Goal: Check status: Check status

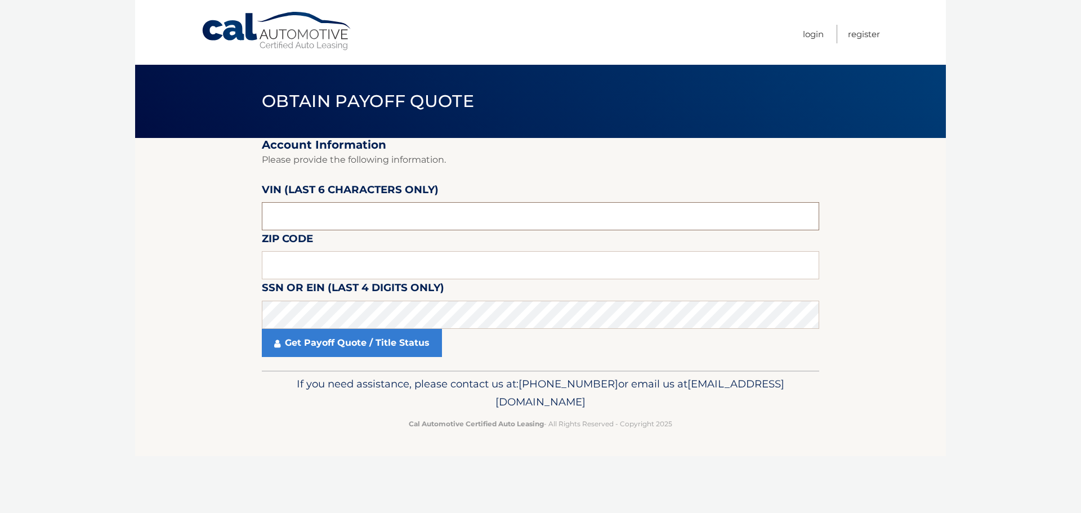
click at [418, 222] on input "text" at bounding box center [540, 216] width 557 height 28
drag, startPoint x: 377, startPoint y: 216, endPoint x: 250, endPoint y: 208, distance: 127.0
click at [255, 208] on section "Account Information Please provide the following information. [PERSON_NAME] (la…" at bounding box center [540, 254] width 811 height 233
click at [253, 208] on section "Account Information Please provide the following information. [PERSON_NAME] (la…" at bounding box center [540, 254] width 811 height 233
click at [326, 212] on input "text" at bounding box center [540, 216] width 557 height 28
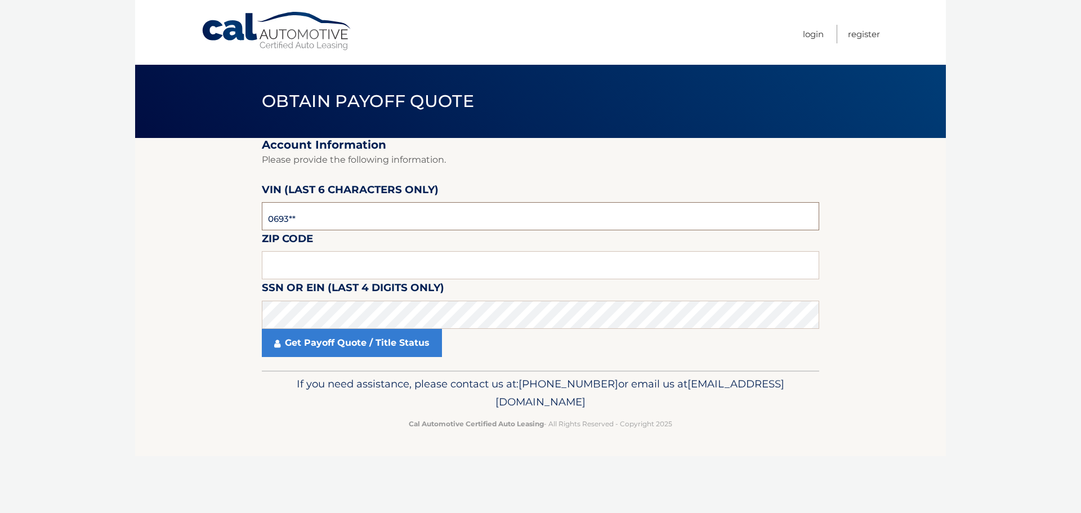
click at [328, 213] on input "0693**" at bounding box center [540, 216] width 557 height 28
type input "0*****"
type input "060693"
click at [453, 271] on input "text" at bounding box center [540, 265] width 557 height 28
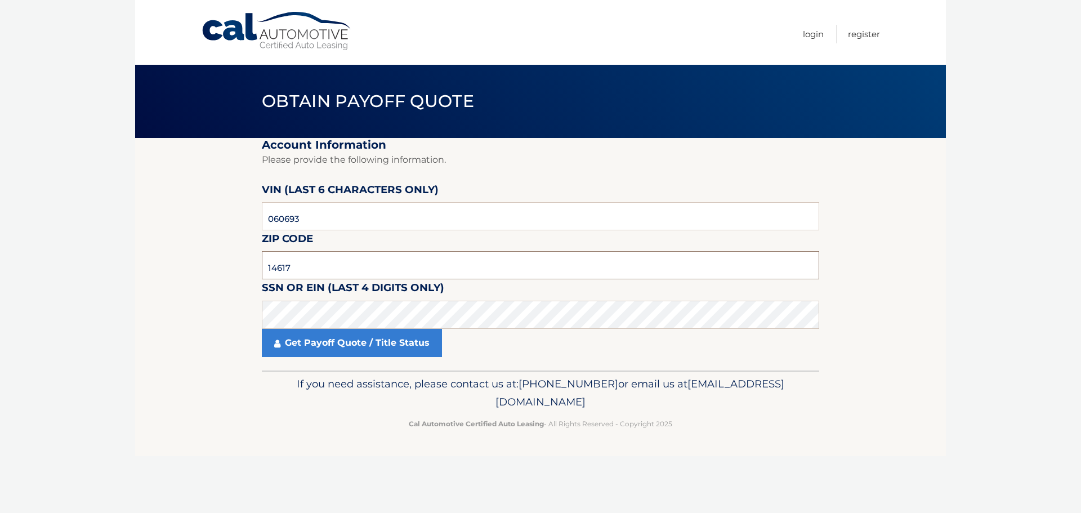
type input "14617"
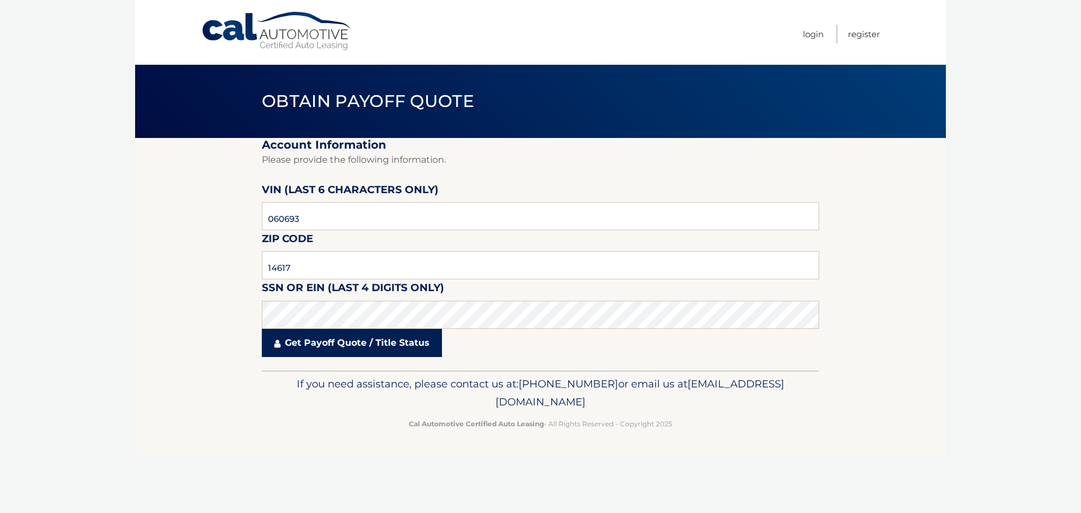
click at [328, 346] on link "Get Payoff Quote / Title Status" at bounding box center [352, 343] width 180 height 28
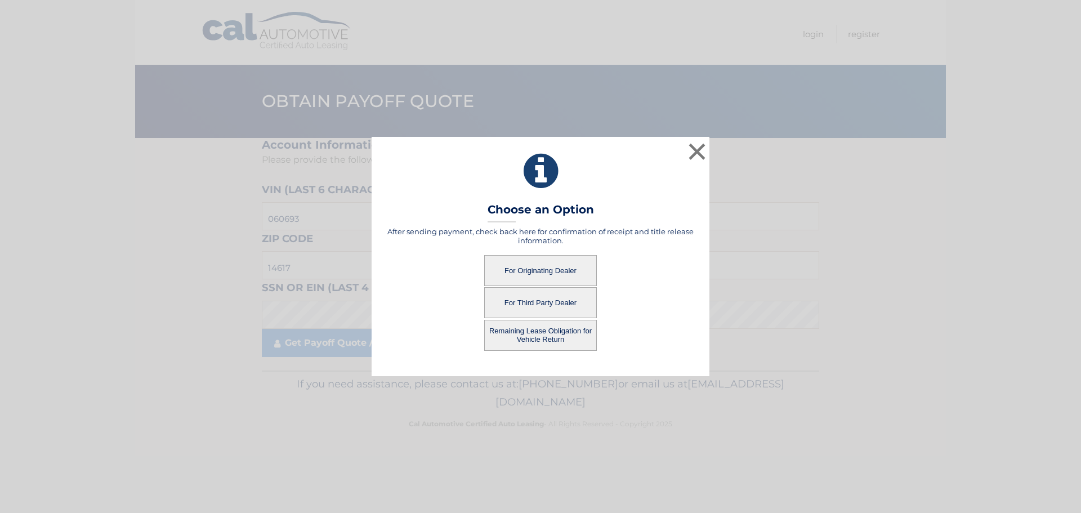
click at [555, 272] on button "For Originating Dealer" at bounding box center [540, 270] width 113 height 31
click at [534, 269] on button "For Originating Dealer" at bounding box center [540, 270] width 113 height 31
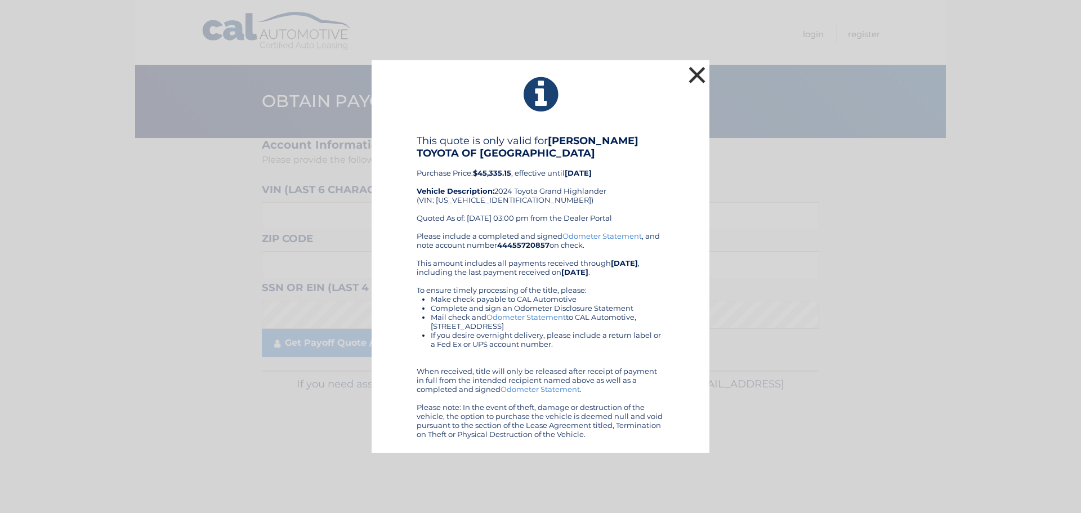
click at [704, 77] on button "×" at bounding box center [697, 75] width 23 height 23
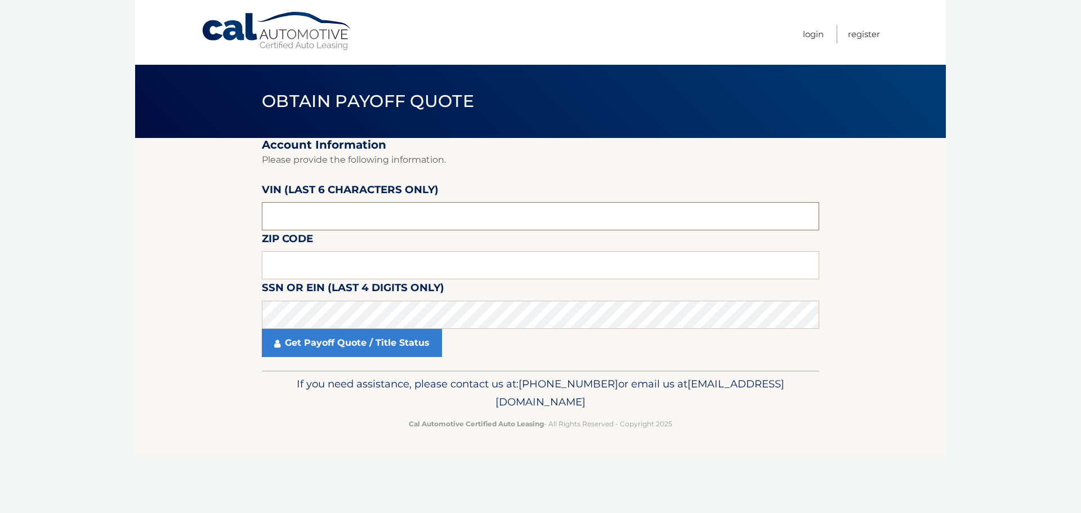
click at [368, 209] on input "text" at bounding box center [540, 216] width 557 height 28
type input "060693"
click at [387, 280] on label "SSN or EIN (last 4 digits only)" at bounding box center [353, 289] width 182 height 21
click at [296, 270] on input "text" at bounding box center [540, 265] width 557 height 28
type input "14617"
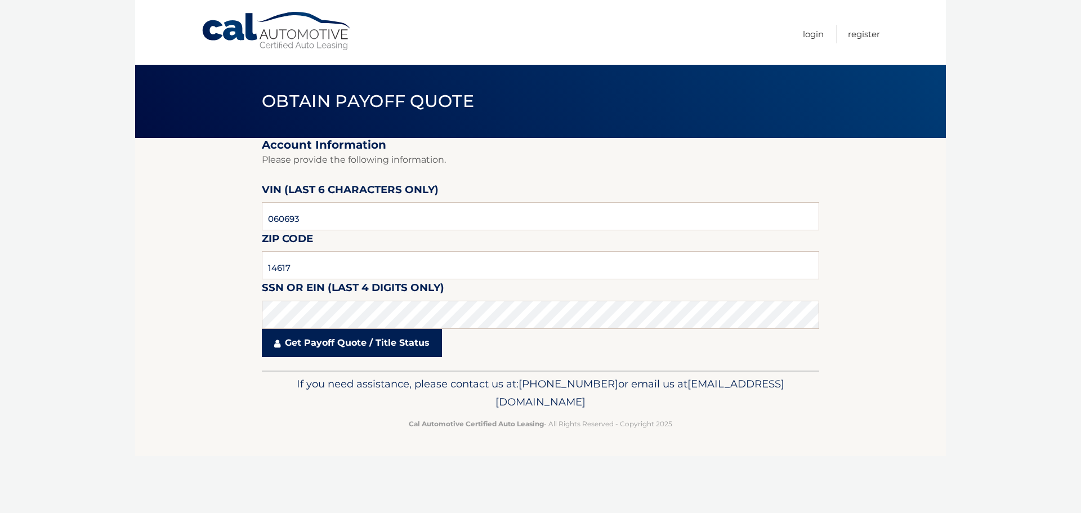
click at [402, 341] on link "Get Payoff Quote / Title Status" at bounding box center [352, 343] width 180 height 28
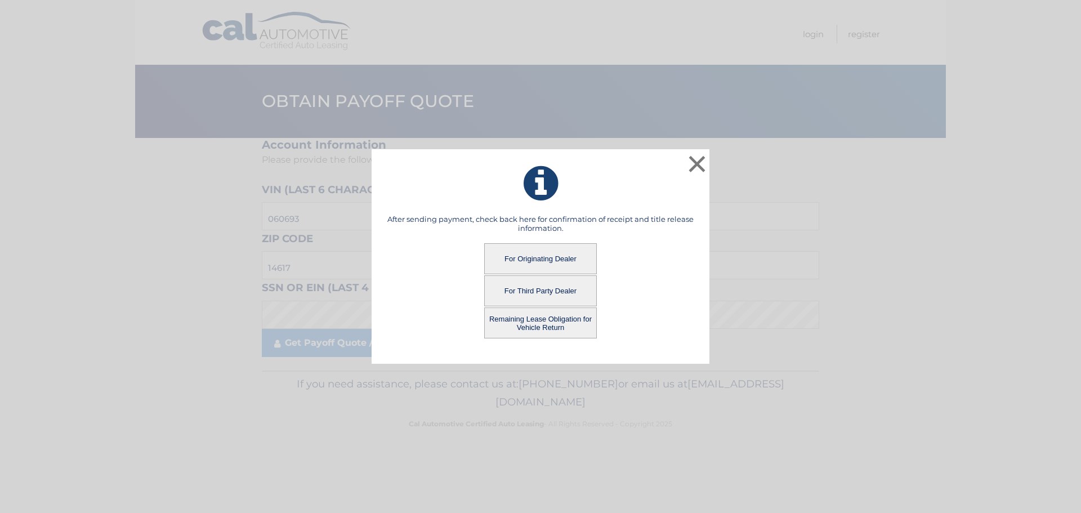
click at [536, 296] on button "For Third Party Dealer" at bounding box center [540, 290] width 113 height 31
click at [568, 284] on button "For Third Party Dealer" at bounding box center [540, 290] width 113 height 31
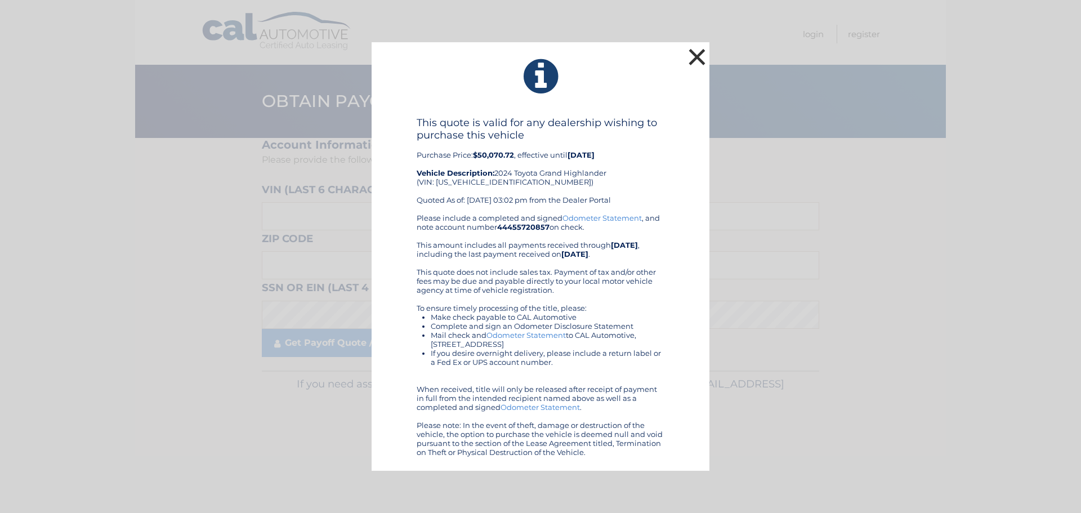
click at [699, 55] on button "×" at bounding box center [697, 57] width 23 height 23
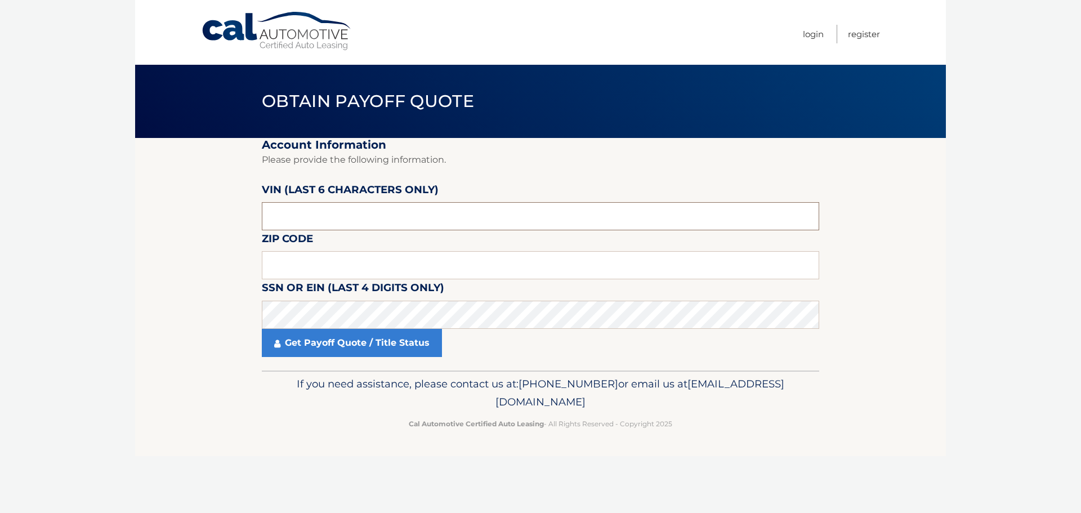
click at [347, 225] on input "text" at bounding box center [540, 216] width 557 height 28
type input "060693"
type input "14617"
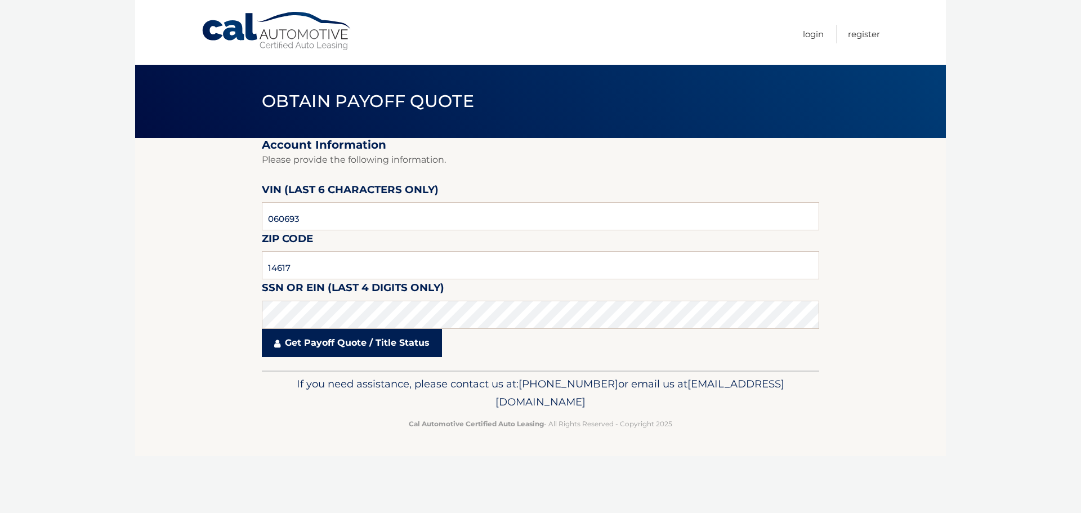
click at [371, 343] on link "Get Payoff Quote / Title Status" at bounding box center [352, 343] width 180 height 28
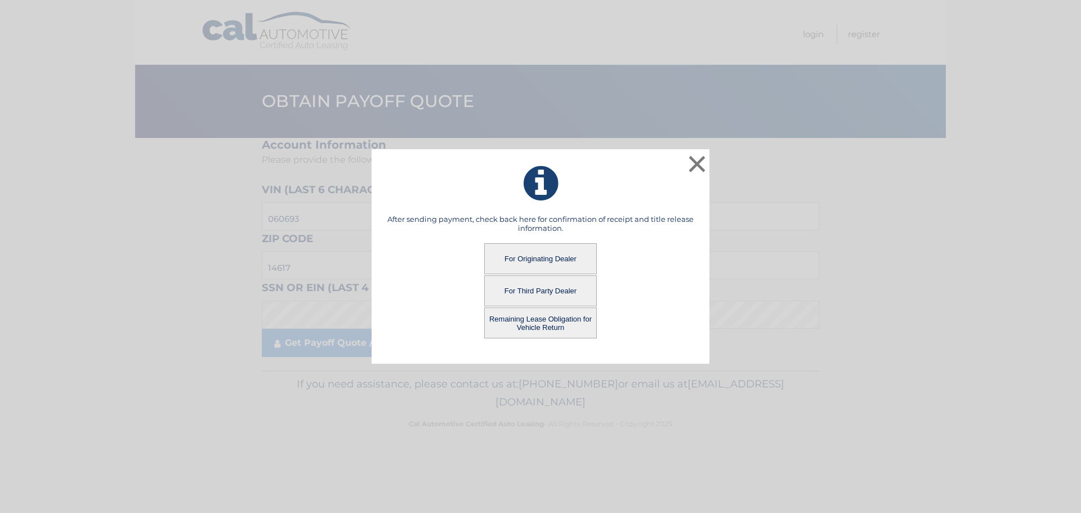
click at [572, 324] on button "Remaining Lease Obligation for Vehicle Return" at bounding box center [540, 322] width 113 height 31
click at [565, 323] on button "Remaining Lease Obligation for Vehicle Return" at bounding box center [540, 322] width 113 height 31
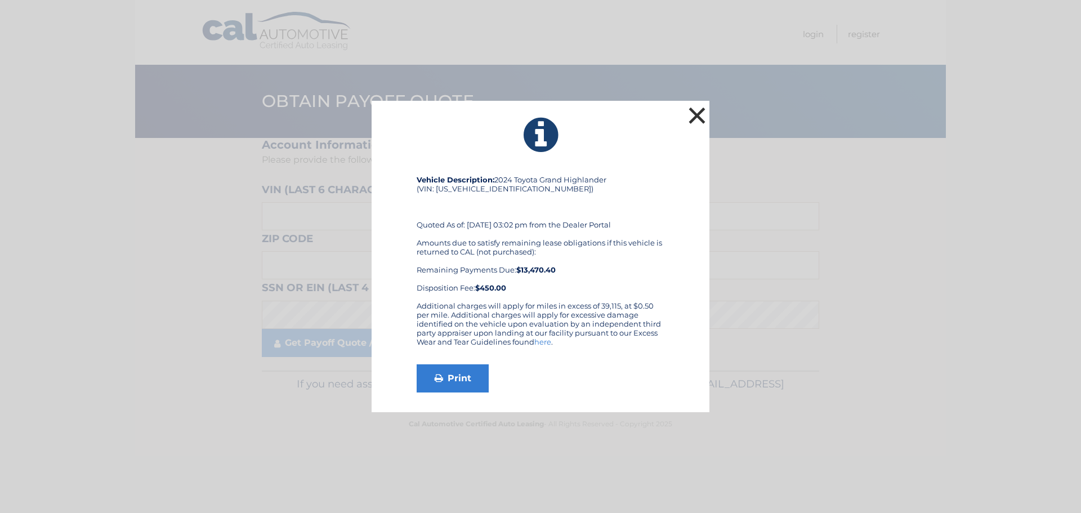
click at [698, 110] on button "×" at bounding box center [697, 115] width 23 height 23
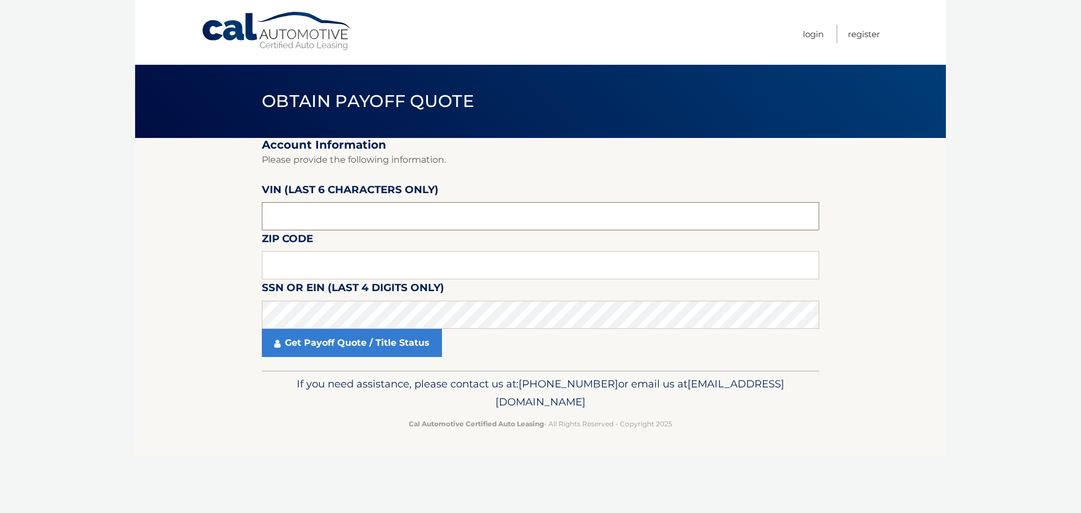
click at [284, 211] on input "text" at bounding box center [540, 216] width 557 height 28
type input "060693"
type input "14617"
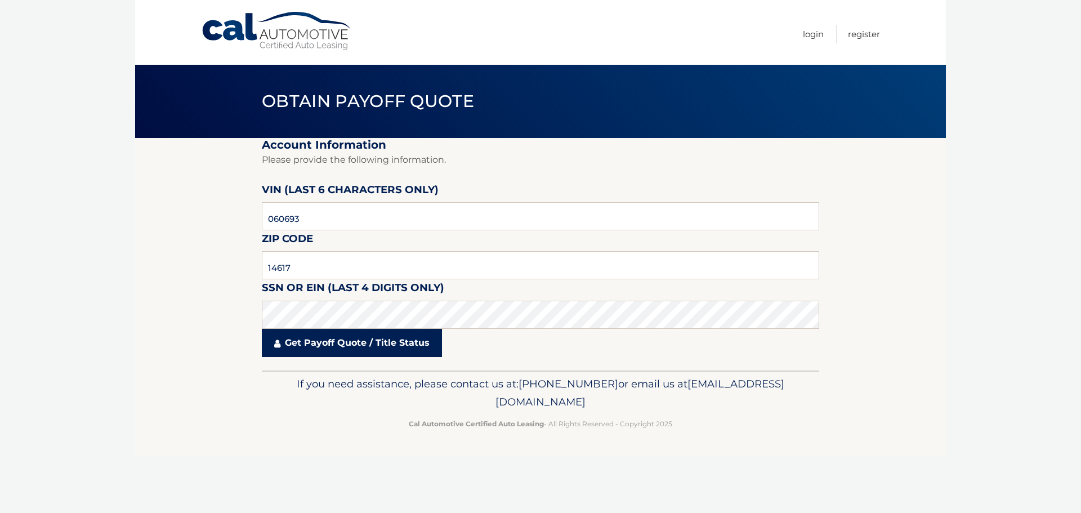
click at [351, 349] on link "Get Payoff Quote / Title Status" at bounding box center [352, 343] width 180 height 28
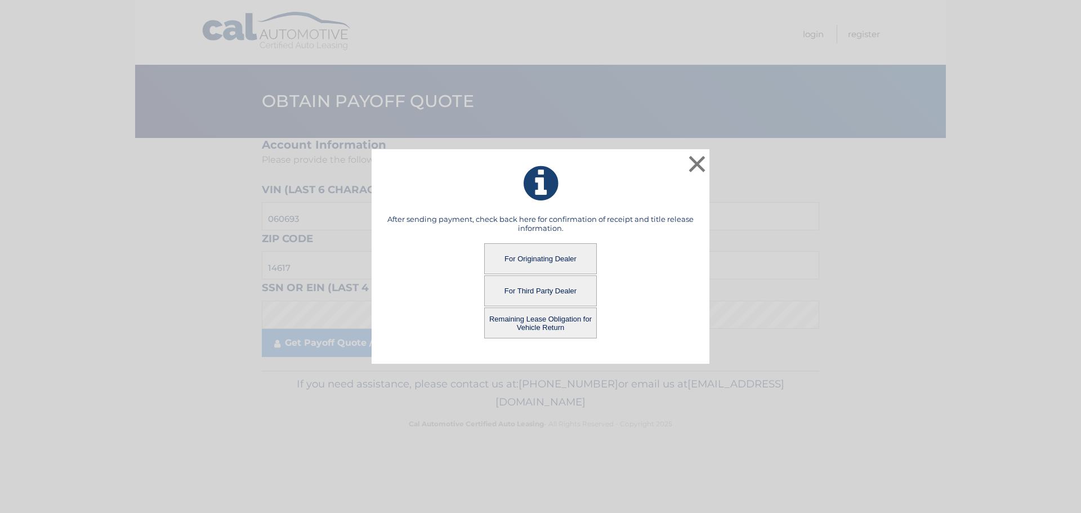
click at [537, 262] on button "For Originating Dealer" at bounding box center [540, 258] width 113 height 31
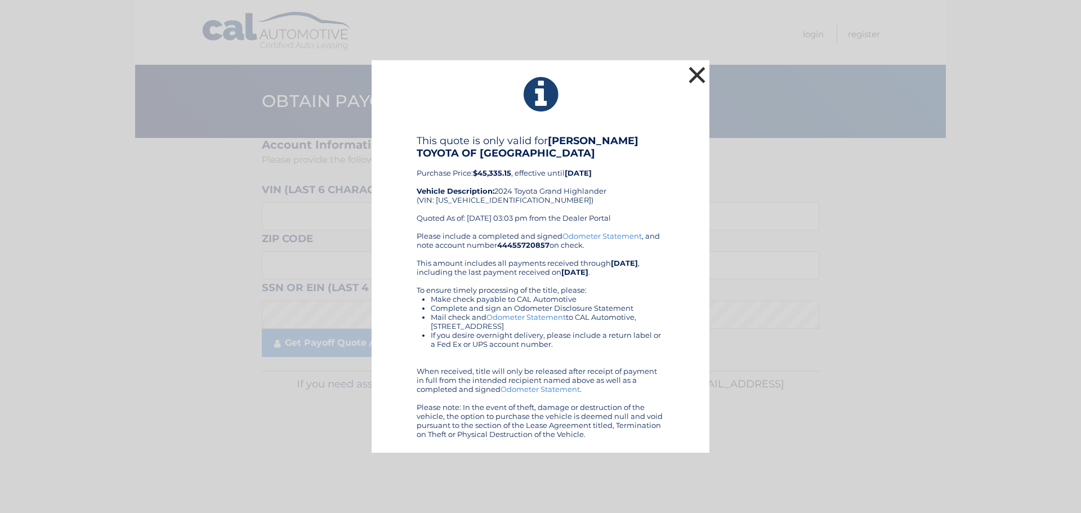
click at [702, 70] on button "×" at bounding box center [697, 75] width 23 height 23
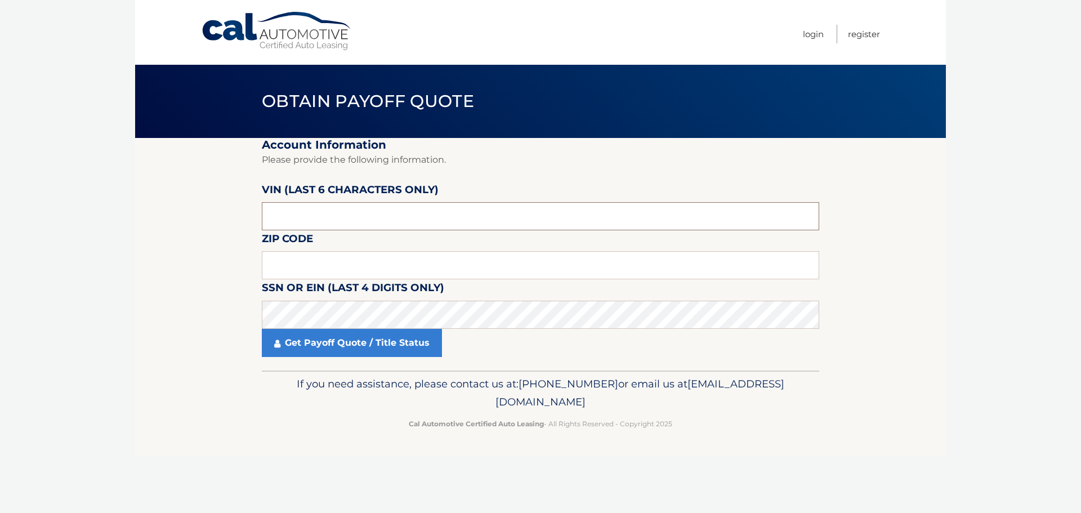
click at [355, 221] on input "text" at bounding box center [540, 216] width 557 height 28
type input "060693"
type input "14617"
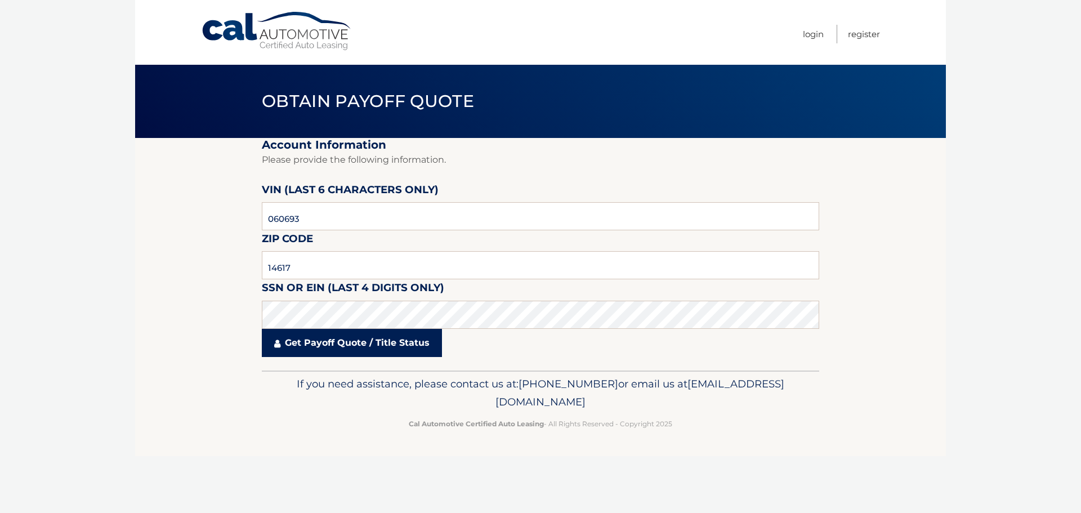
click at [408, 345] on link "Get Payoff Quote / Title Status" at bounding box center [352, 343] width 180 height 28
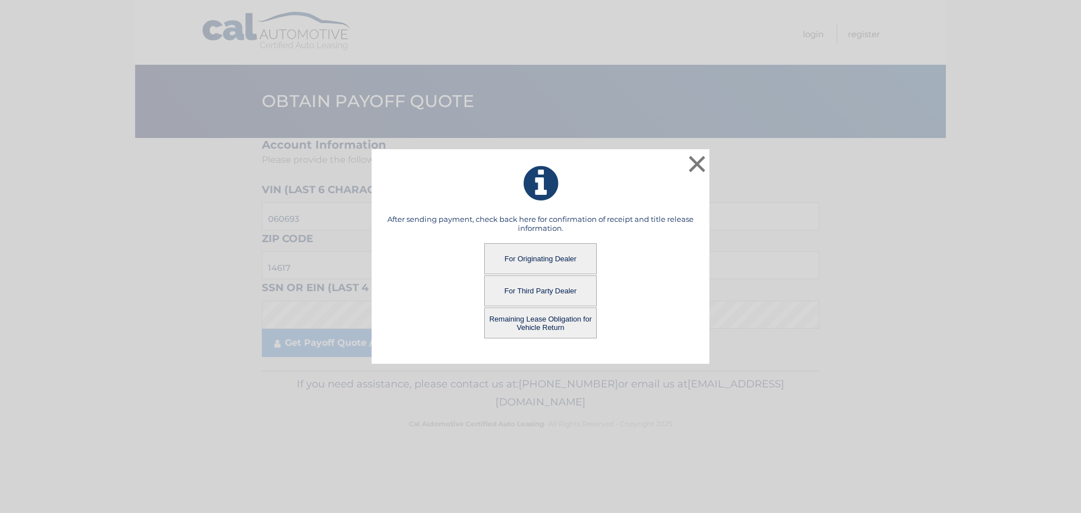
click at [534, 283] on button "For Third Party Dealer" at bounding box center [540, 290] width 113 height 31
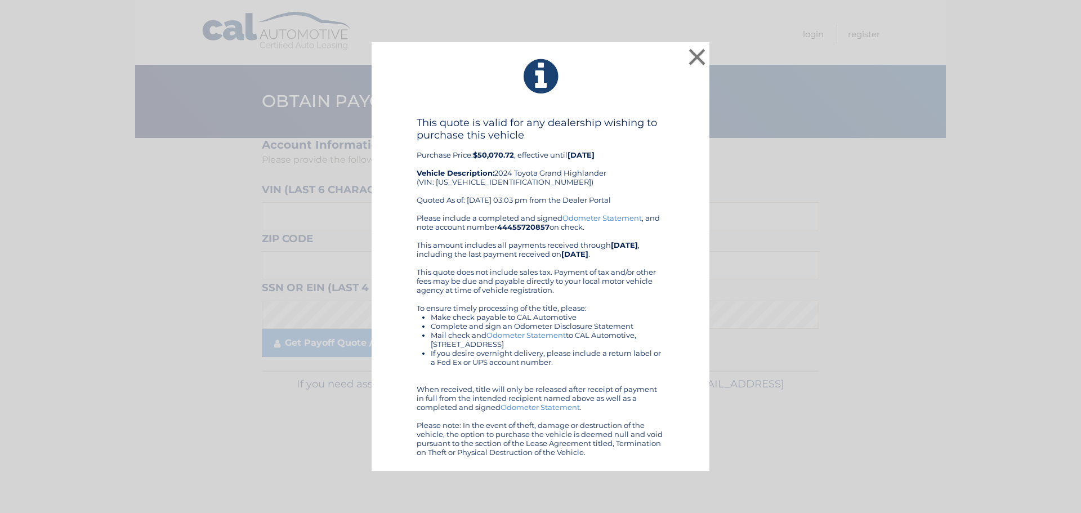
drag, startPoint x: 477, startPoint y: 158, endPoint x: 518, endPoint y: 149, distance: 41.5
click at [518, 149] on div "This quote is valid for any dealership wishing to purchase this vehicle Purchas…" at bounding box center [541, 165] width 248 height 97
click at [542, 152] on div "This quote is valid for any dealership wishing to purchase this vehicle Purchas…" at bounding box center [541, 165] width 248 height 97
